Goal: Task Accomplishment & Management: Manage account settings

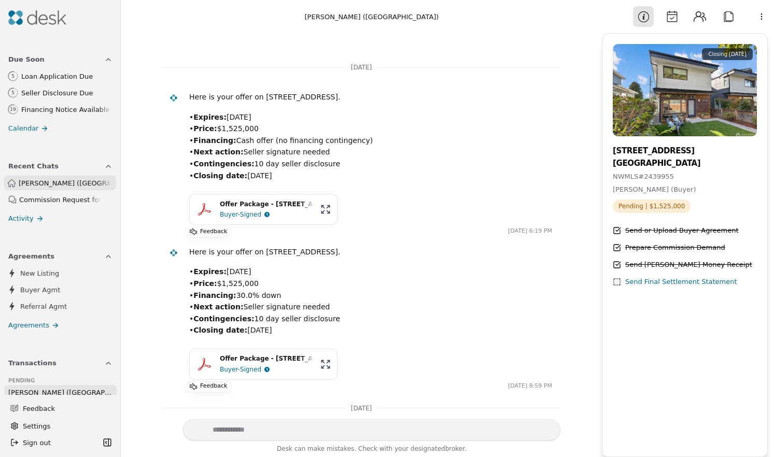
scroll to position [539, 0]
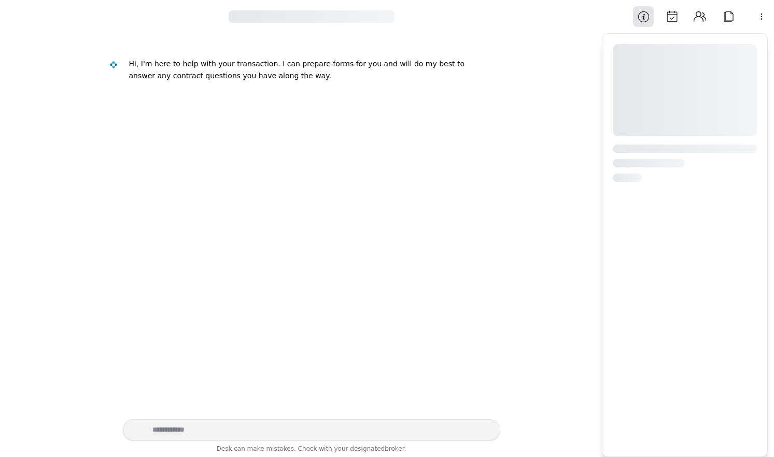
scroll to position [539, 0]
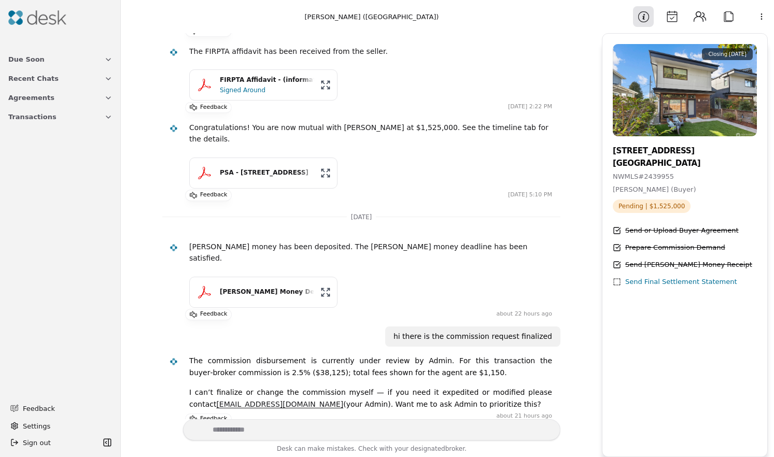
click at [68, 99] on button "Agreements" at bounding box center [60, 97] width 117 height 19
click at [68, 80] on button "Recent Chats" at bounding box center [60, 78] width 117 height 19
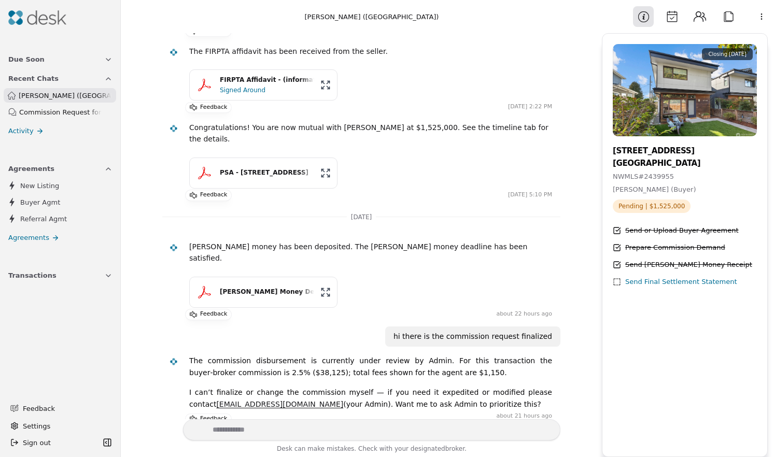
click at [70, 62] on button "Due Soon" at bounding box center [60, 59] width 117 height 19
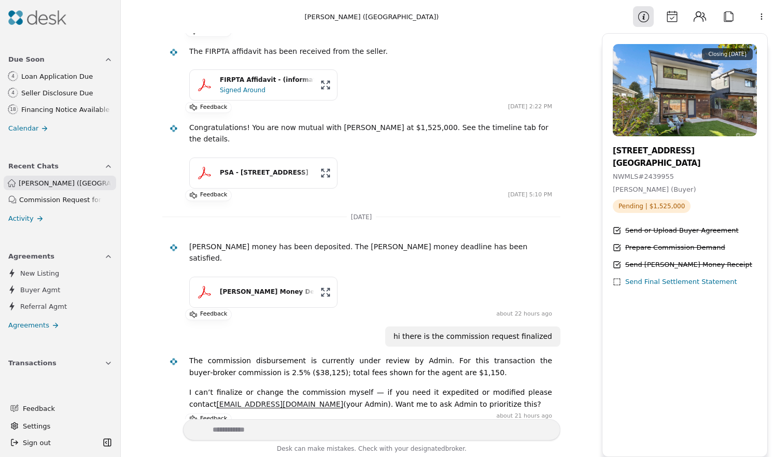
click at [50, 202] on div "Commission Request for 2705 47th" at bounding box center [60, 199] width 82 height 11
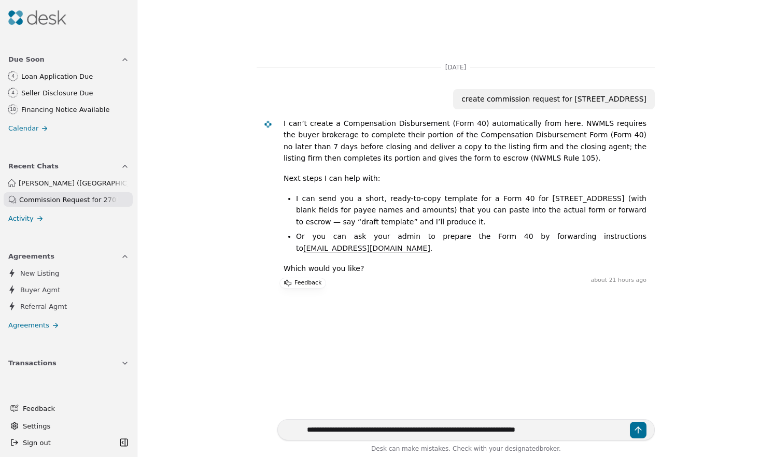
type textarea "**********"
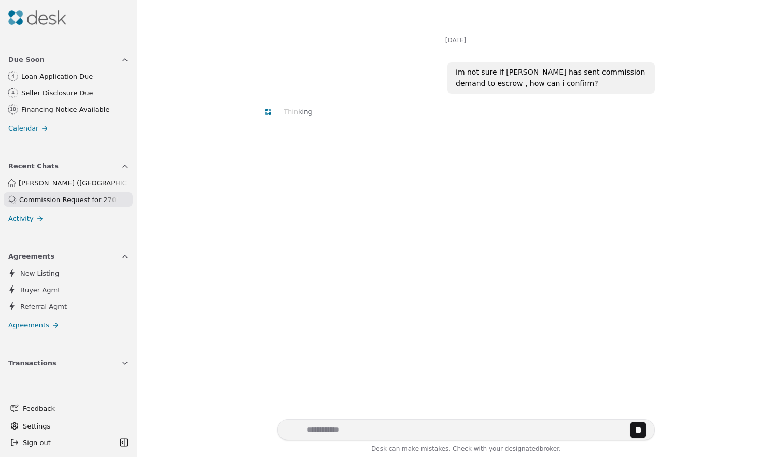
scroll to position [279, 0]
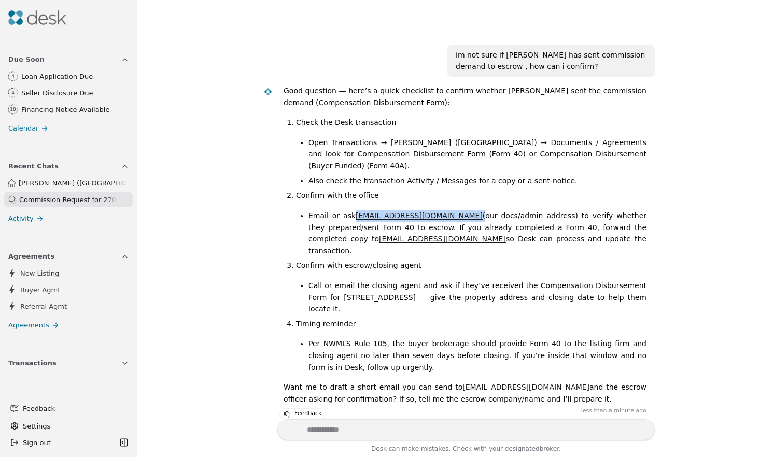
drag, startPoint x: 413, startPoint y: 204, endPoint x: 349, endPoint y: 207, distance: 64.8
click at [349, 210] on li "Email or ask docs@pellego.com (our docs/admin address) to verify whether they p…" at bounding box center [477, 233] width 338 height 47
copy li "[EMAIL_ADDRESS][DOMAIN_NAME]"
drag, startPoint x: 242, startPoint y: 28, endPoint x: 573, endPoint y: 369, distance: 474.9
click at [573, 369] on div "Yesterday create commission request for 2705 47th ave sw I can’t create a Compe…" at bounding box center [456, 228] width 624 height 457
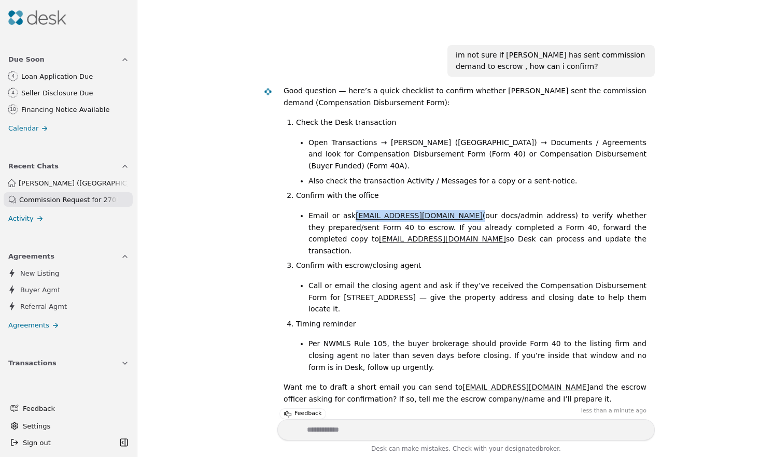
copy div "Yesterday create commission request for 2705 47th ave sw I can’t create a Compe…"
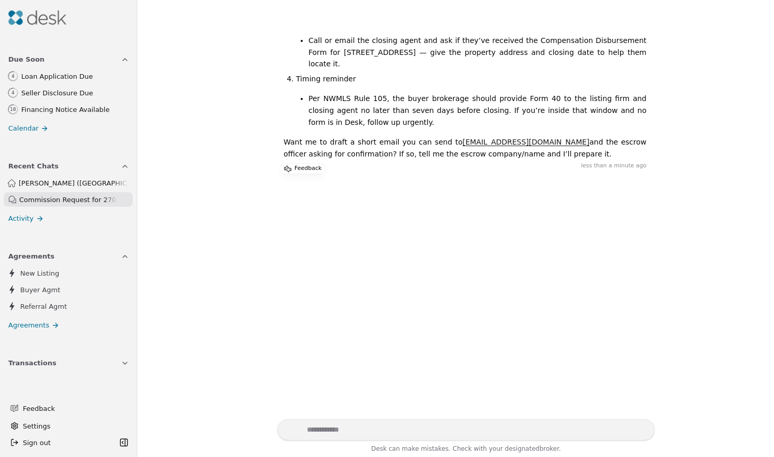
scroll to position [560, 0]
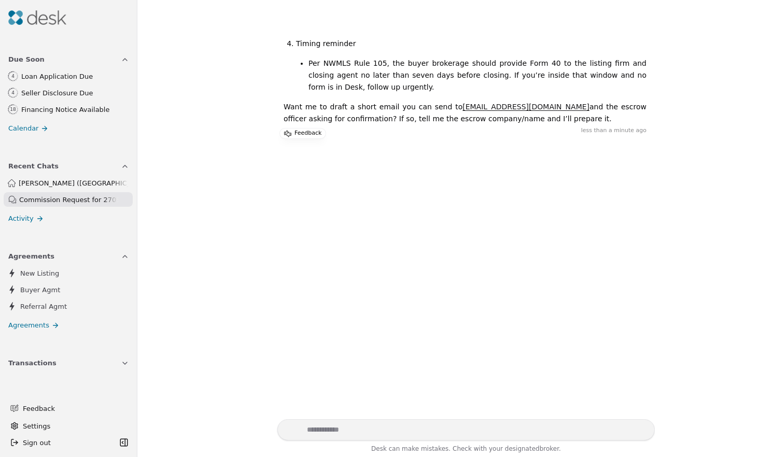
click at [31, 16] on img at bounding box center [37, 17] width 58 height 15
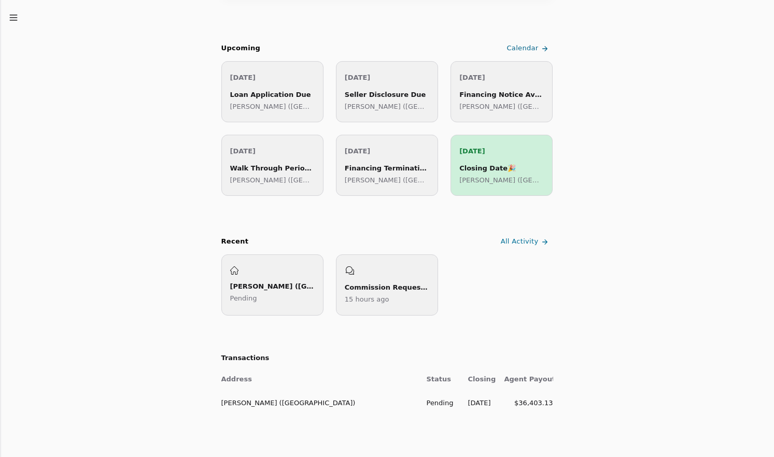
scroll to position [177, 0]
click at [347, 398] on td "[PERSON_NAME] ([GEOGRAPHIC_DATA])" at bounding box center [319, 401] width 197 height 23
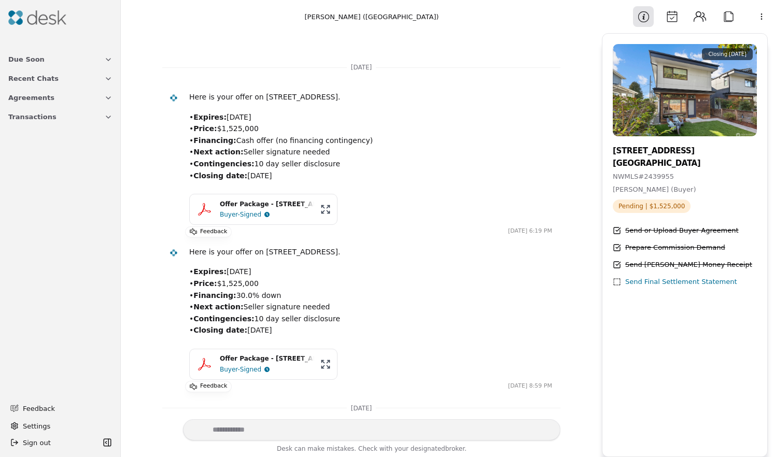
scroll to position [539, 0]
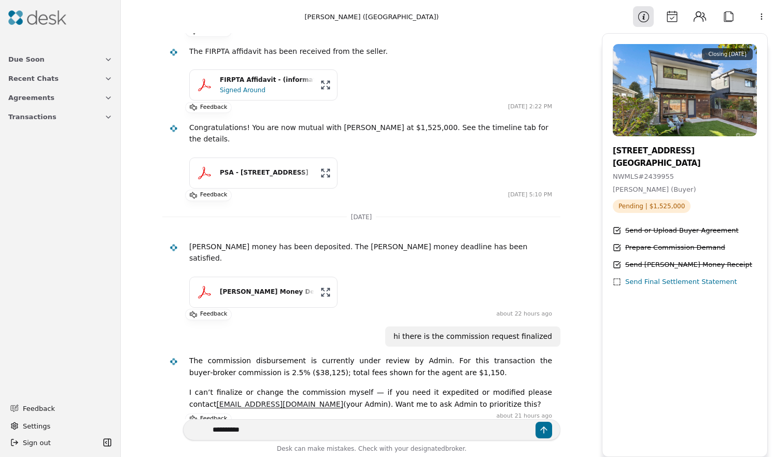
type textarea "**********"
click at [69, 115] on button "Transactions" at bounding box center [60, 116] width 117 height 19
click at [61, 81] on button "Recent Chats" at bounding box center [60, 78] width 117 height 19
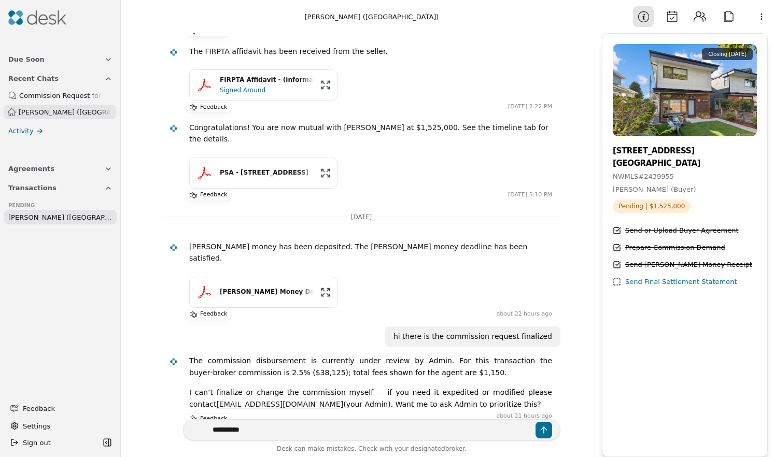
click at [64, 46] on div "Due Soon Recent Chats Commission Request for 2705 47th Owen Purchase (47th Aven…" at bounding box center [60, 181] width 121 height 270
click at [65, 52] on button "Due Soon" at bounding box center [60, 59] width 117 height 19
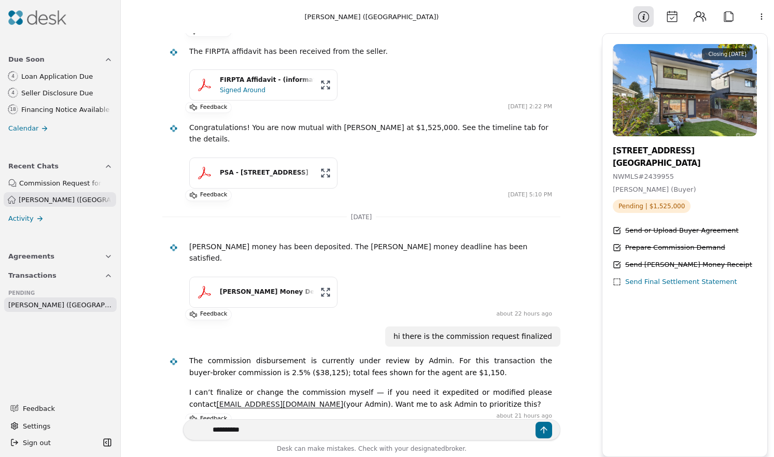
click at [69, 75] on div "Loan Application Due" at bounding box center [66, 76] width 91 height 11
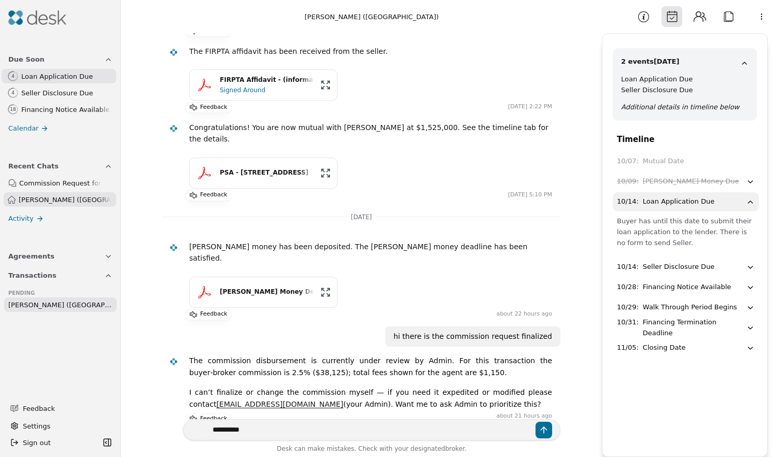
click at [750, 267] on icon "button" at bounding box center [750, 267] width 9 height 9
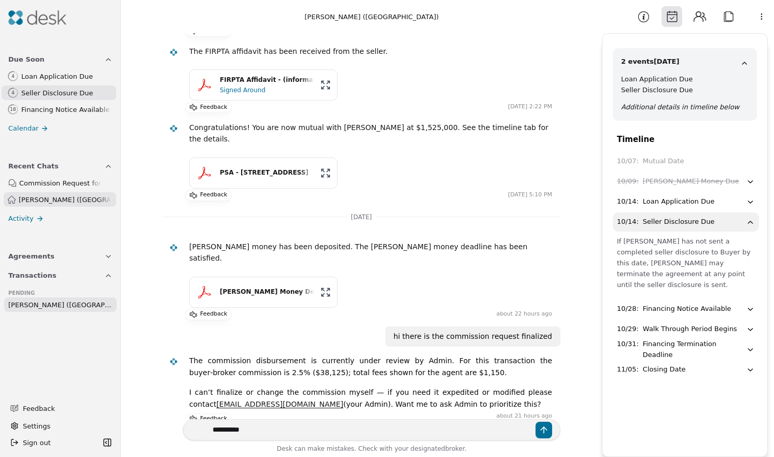
click at [41, 9] on div at bounding box center [60, 17] width 112 height 27
click at [42, 21] on img at bounding box center [37, 17] width 58 height 15
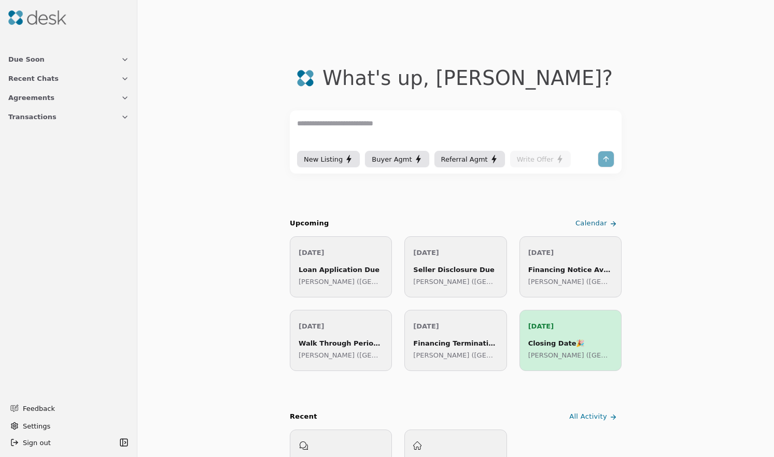
click at [75, 104] on button "Agreements" at bounding box center [68, 97] width 133 height 19
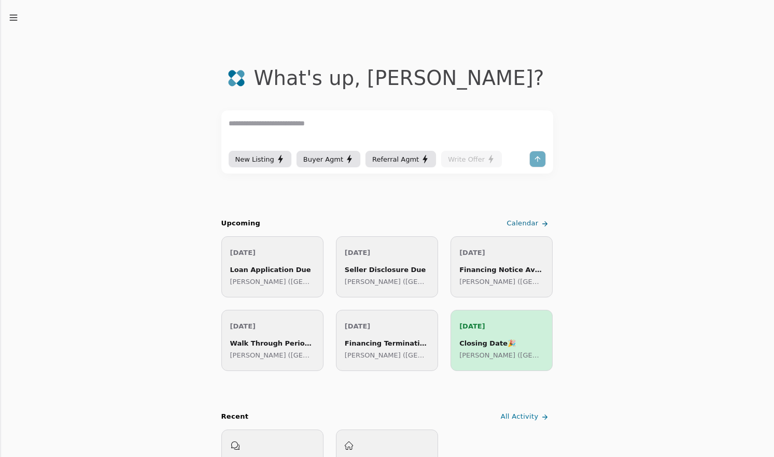
click at [14, 15] on icon "button" at bounding box center [13, 17] width 10 height 10
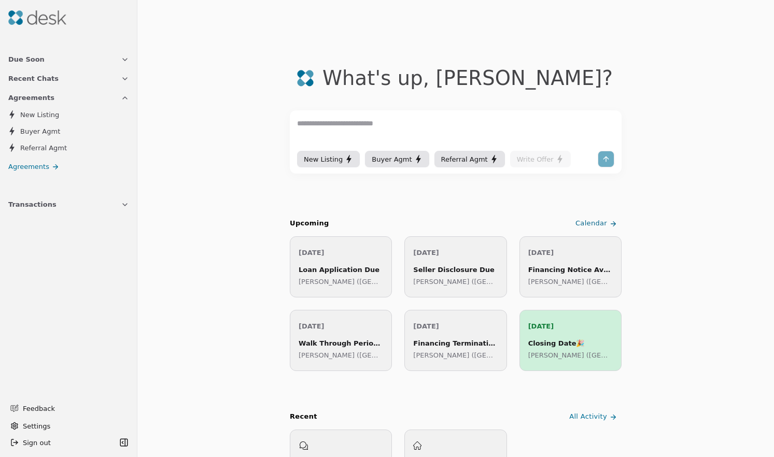
click at [57, 65] on button "Due Soon" at bounding box center [68, 59] width 133 height 19
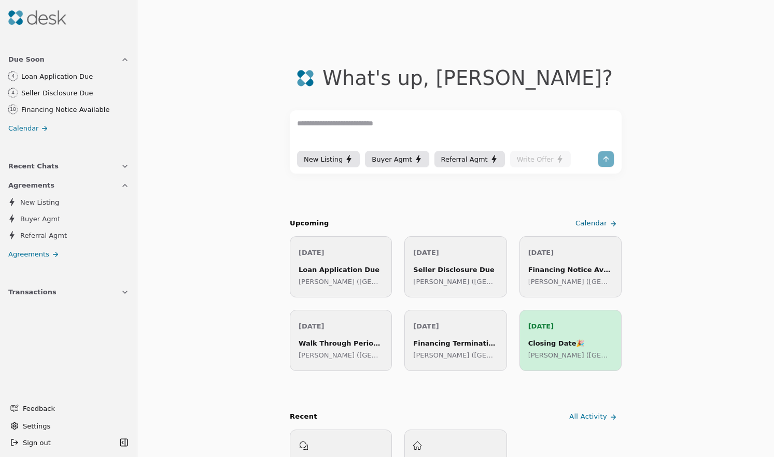
click at [25, 130] on span "Calendar" at bounding box center [23, 128] width 30 height 11
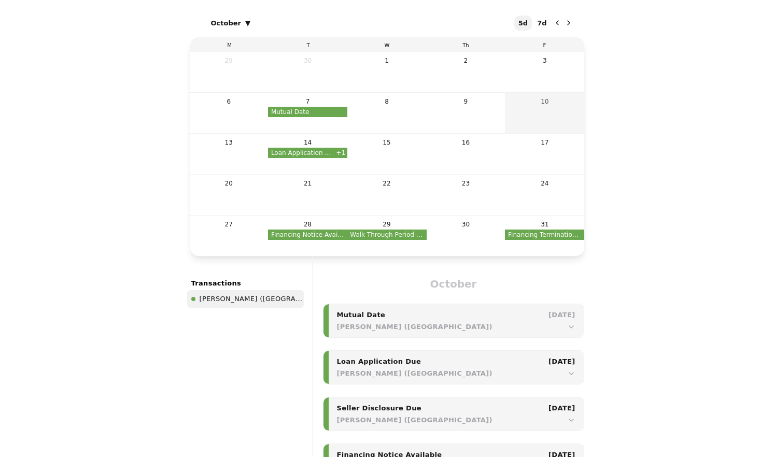
scroll to position [82, 0]
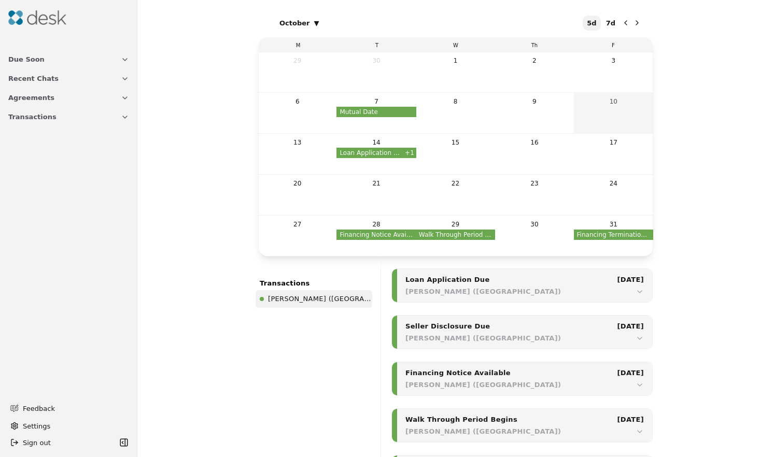
click at [48, 55] on button "Due Soon" at bounding box center [68, 59] width 133 height 19
